Goal: Task Accomplishment & Management: Manage account settings

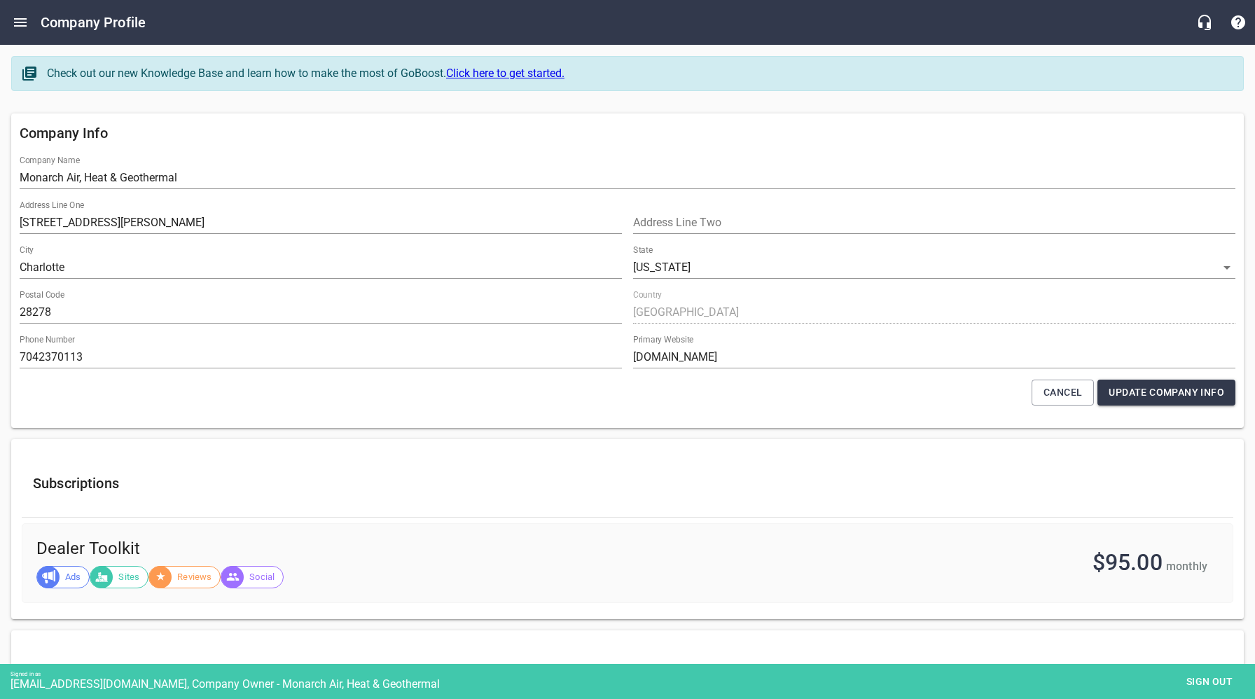
select select "[US_STATE]"
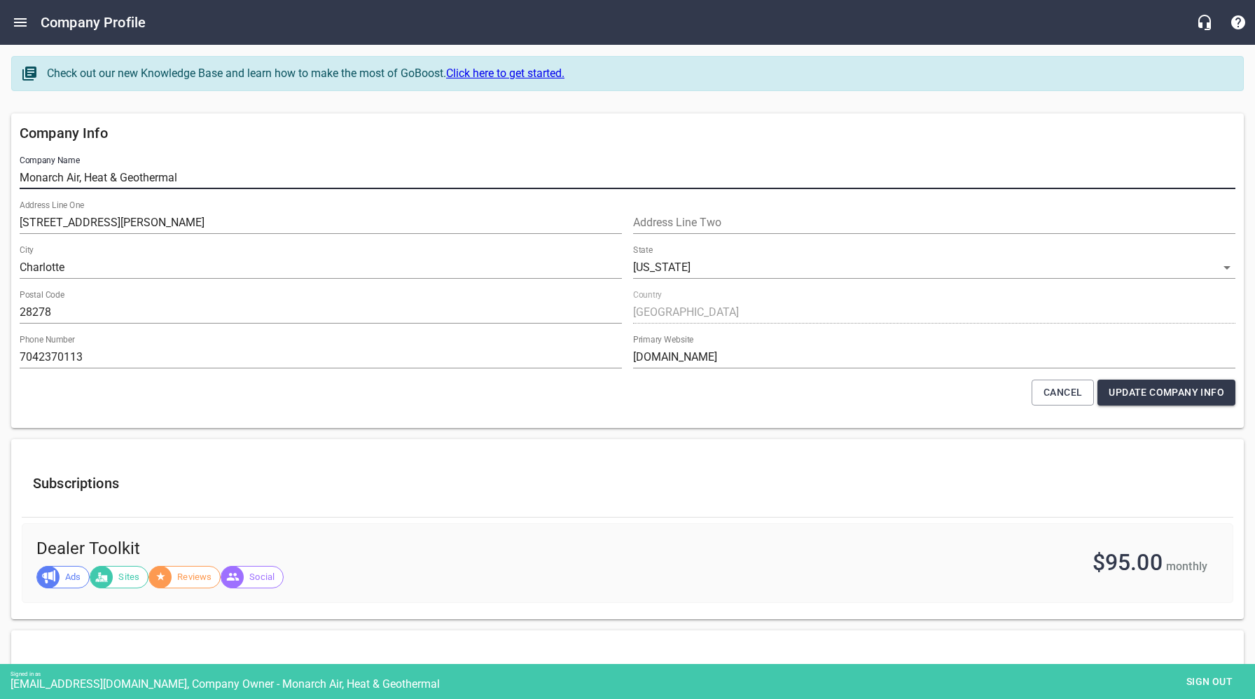
drag, startPoint x: 194, startPoint y: 177, endPoint x: -6, endPoint y: 172, distance: 199.7
click at [0, 172] on html "Company Profile Check out our new Knowledge Base and learn how to make the most…" at bounding box center [627, 551] width 1255 height 1102
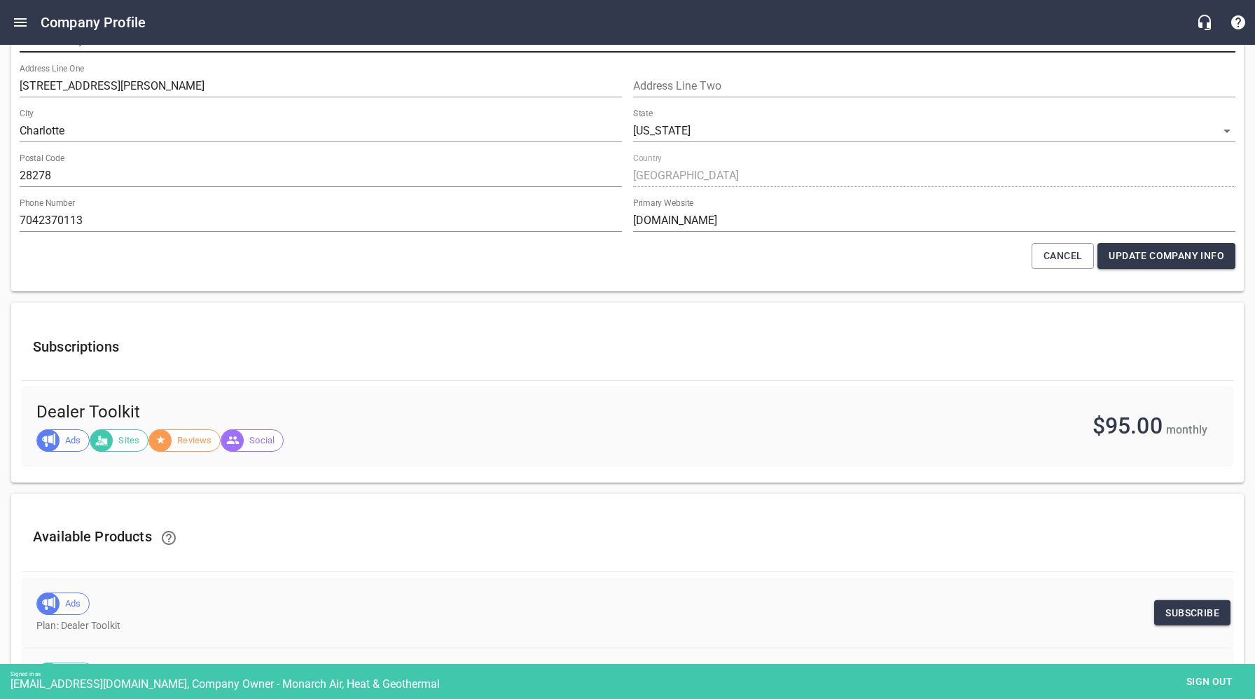
scroll to position [377, 0]
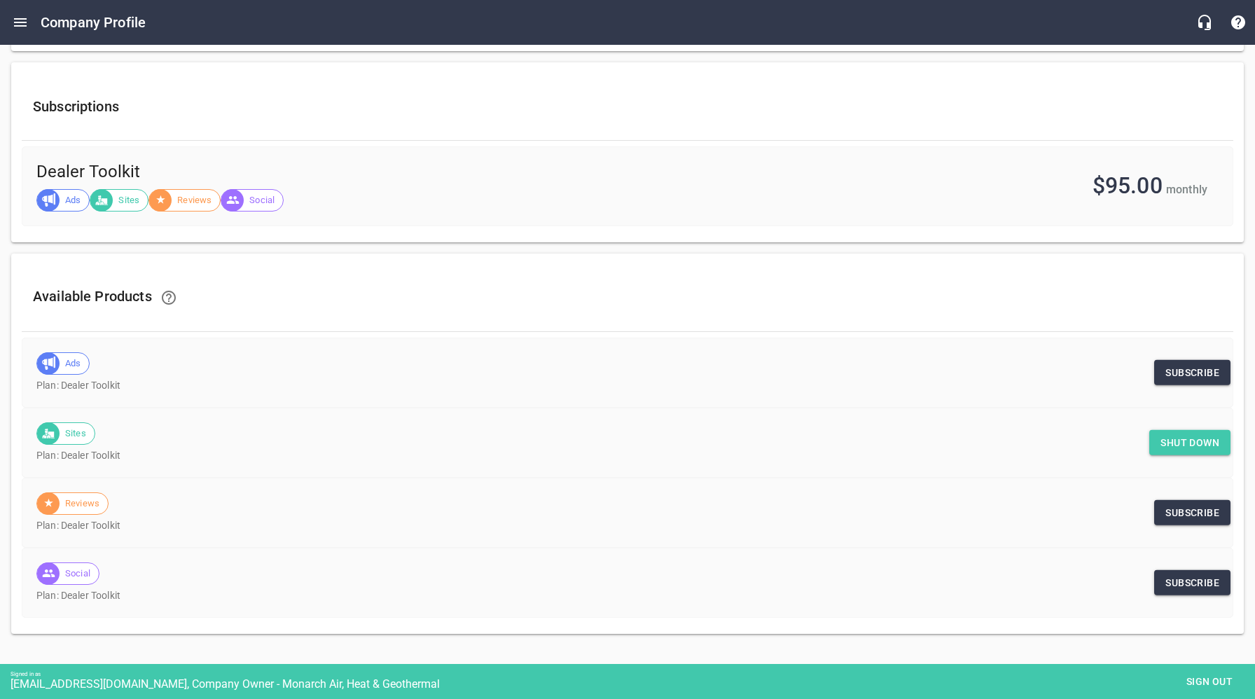
click at [1166, 439] on span "Shut down" at bounding box center [1190, 443] width 59 height 18
click at [1209, 681] on span "Sign out" at bounding box center [1209, 682] width 59 height 18
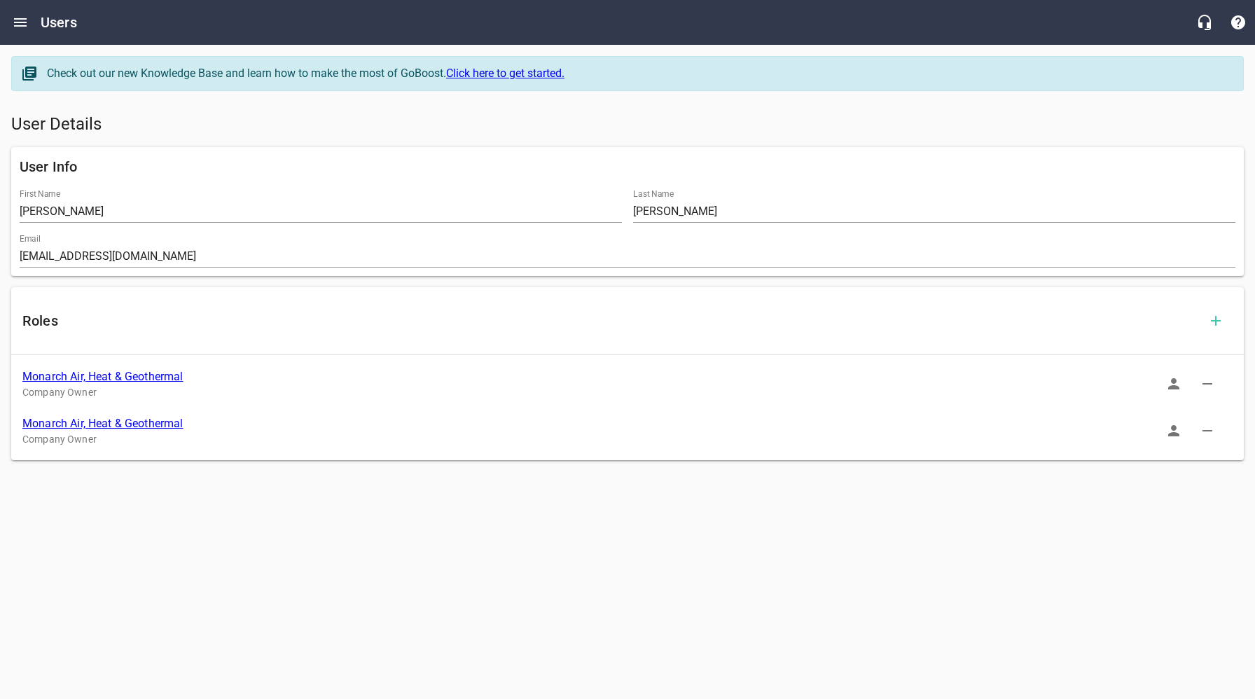
click at [125, 424] on link "Monarch Air, Heat & Geothermal" at bounding box center [102, 423] width 161 height 13
